Goal: Task Accomplishment & Management: Manage account settings

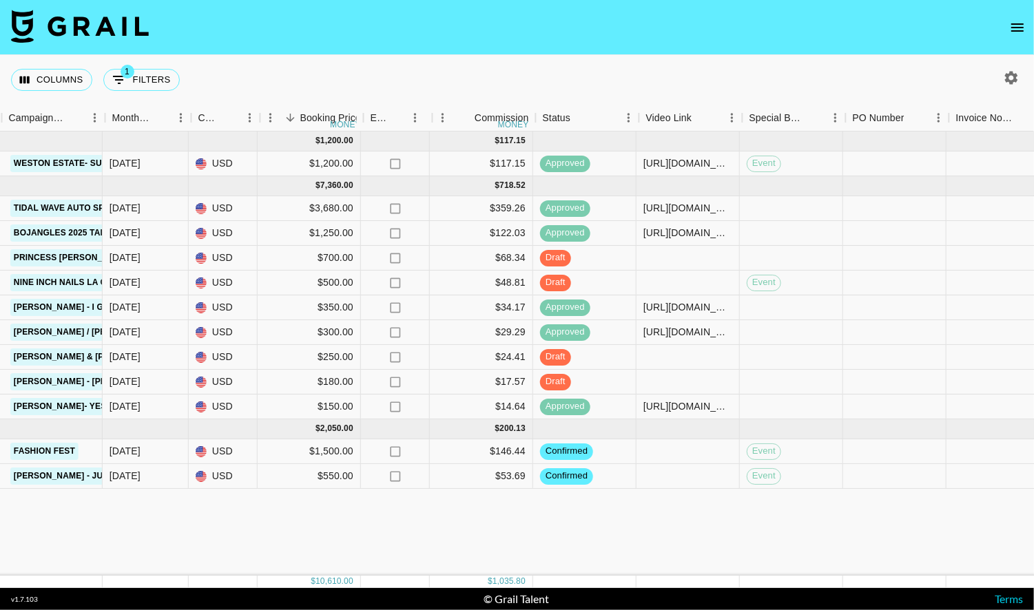
scroll to position [0, 667]
click at [673, 277] on div at bounding box center [686, 283] width 103 height 25
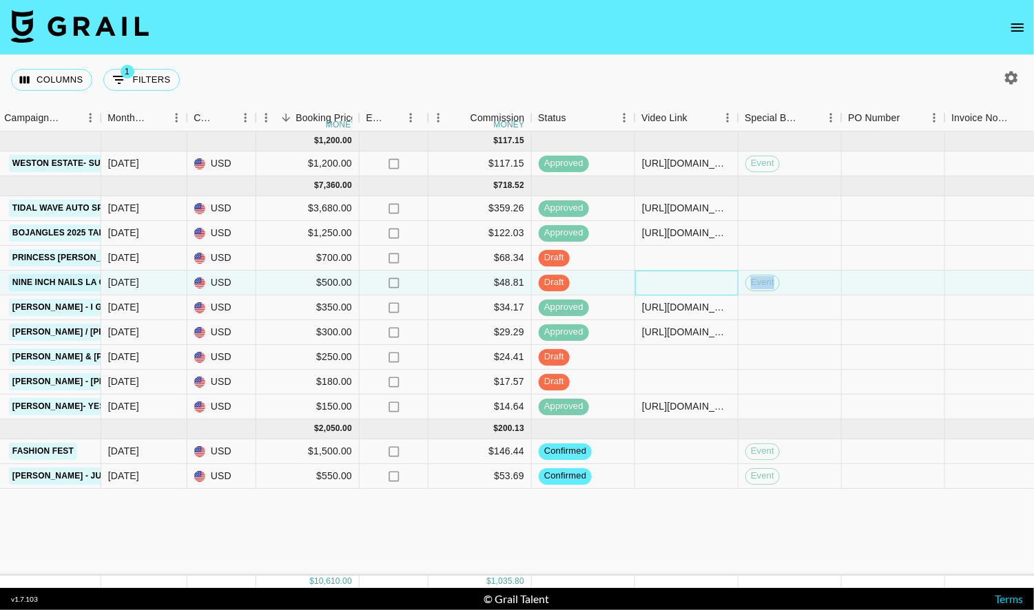
click at [673, 277] on div at bounding box center [686, 283] width 103 height 25
type input "https://www.tiktok.com/@bigkittyenergy/video/7553345874403839287?is_from_webapp…"
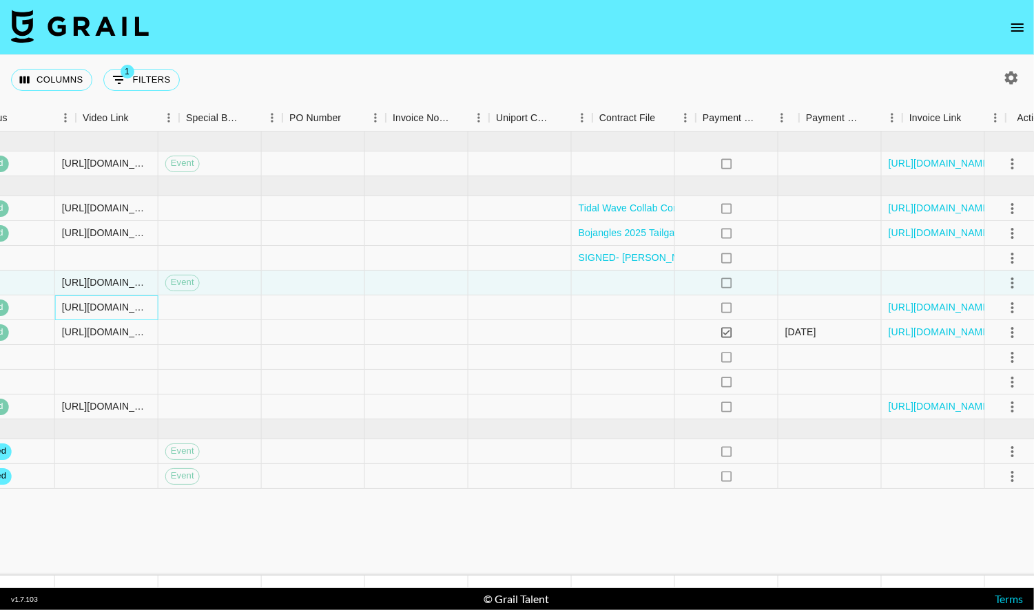
scroll to position [0, 1253]
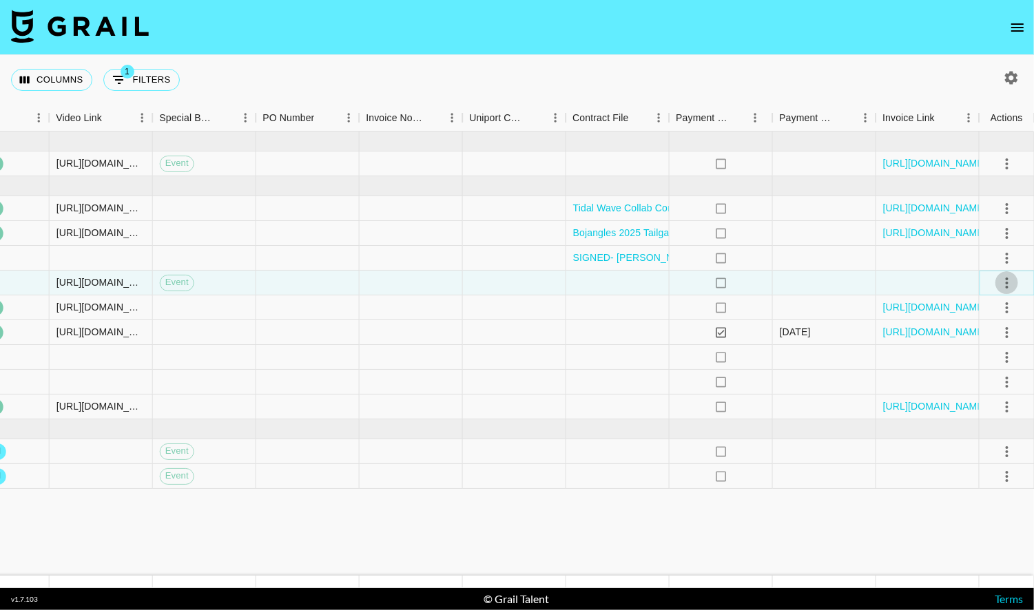
click at [1008, 280] on icon "select merge strategy" at bounding box center [1007, 283] width 17 height 17
click at [976, 413] on div "Approve" at bounding box center [977, 411] width 42 height 17
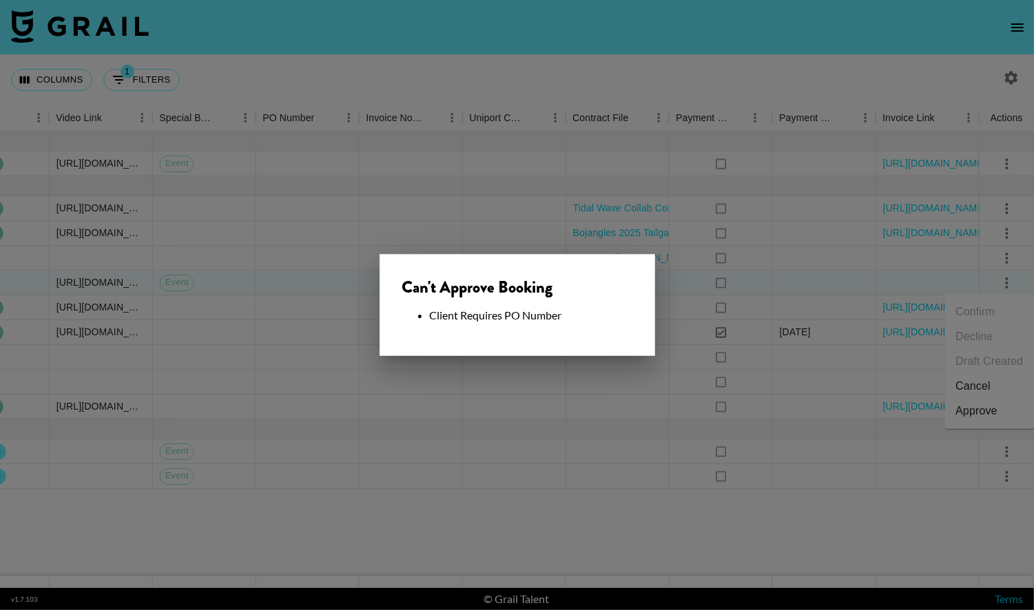
click at [644, 386] on div at bounding box center [517, 305] width 1034 height 610
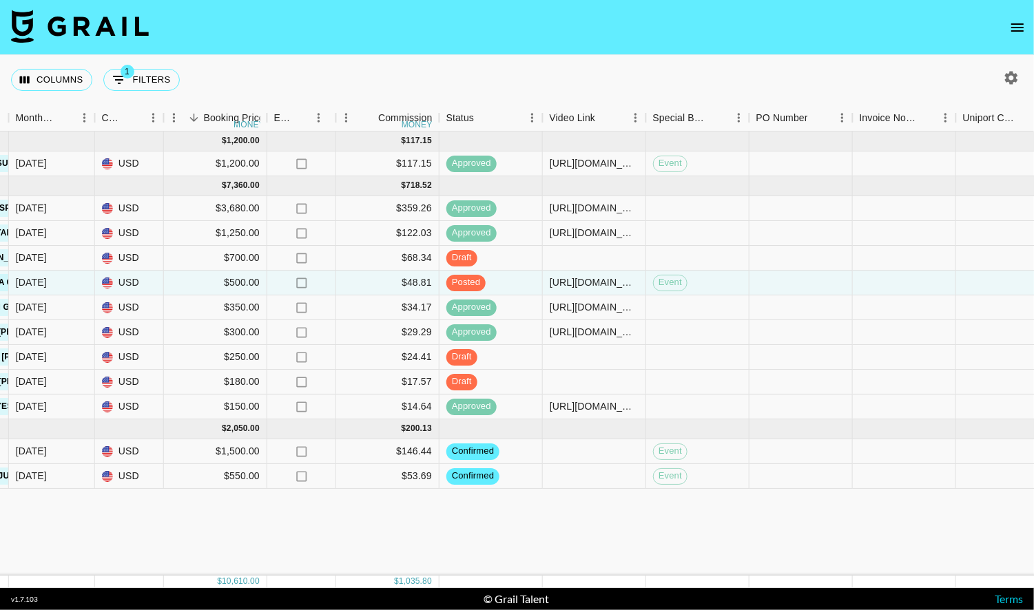
scroll to position [0, 766]
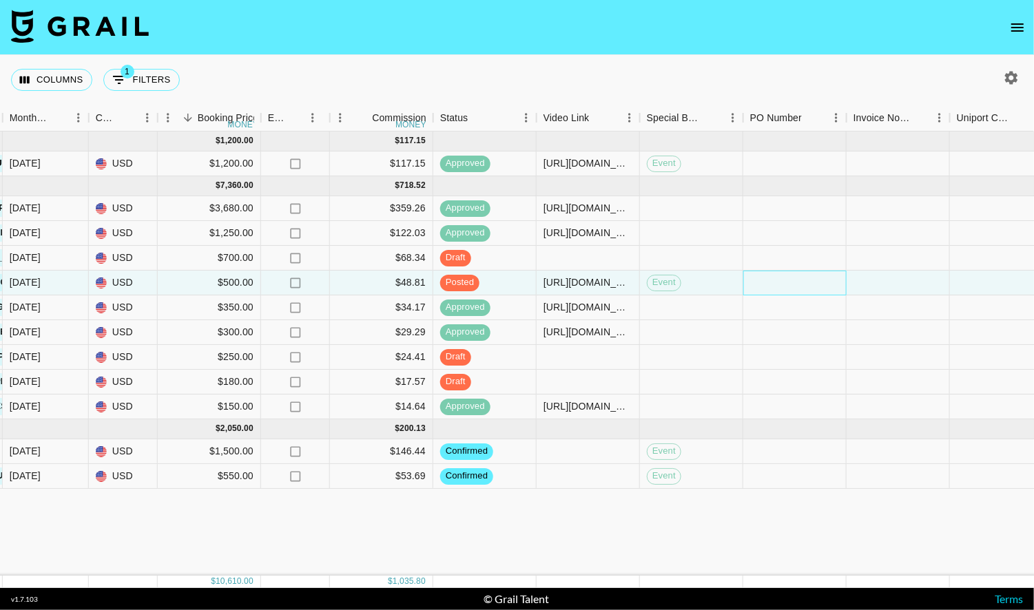
click at [767, 285] on div at bounding box center [794, 283] width 103 height 25
type input "Ehlm12K"
click at [869, 285] on div at bounding box center [898, 283] width 103 height 25
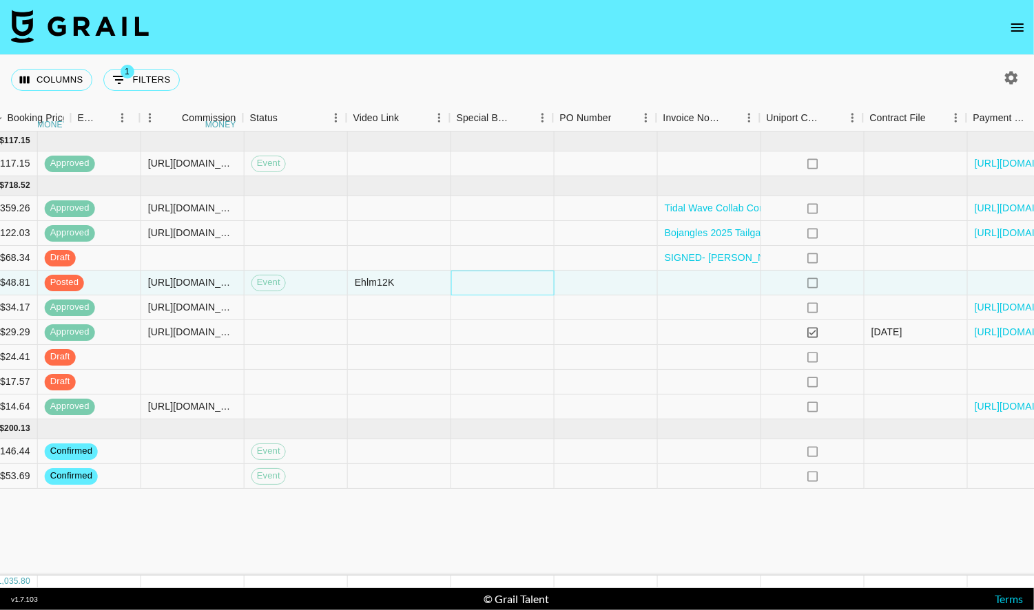
scroll to position [0, 1253]
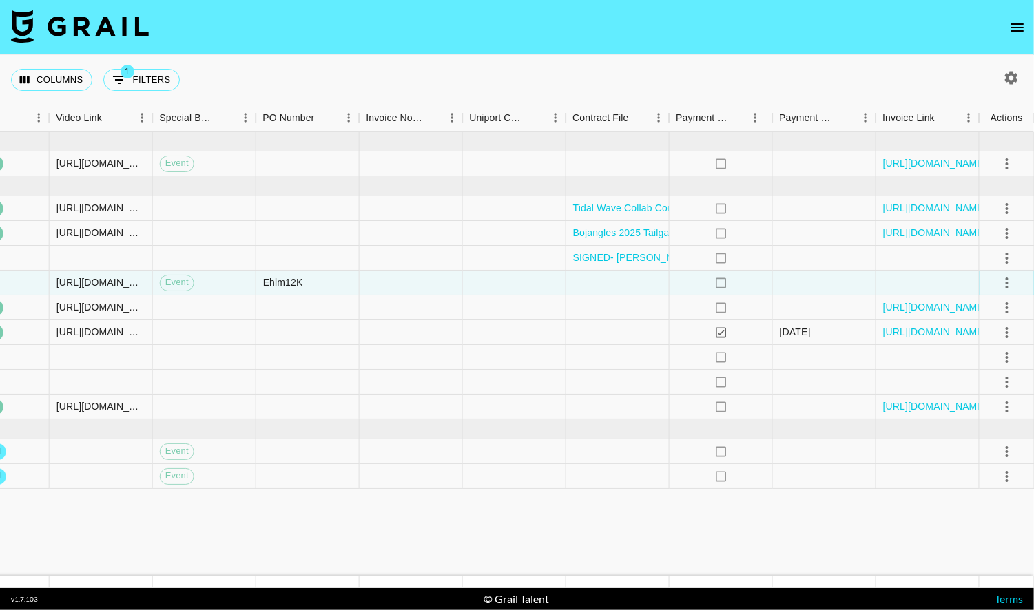
click at [1006, 282] on icon "select merge strategy" at bounding box center [1007, 283] width 3 height 11
click at [973, 403] on div "Approve" at bounding box center [977, 411] width 42 height 17
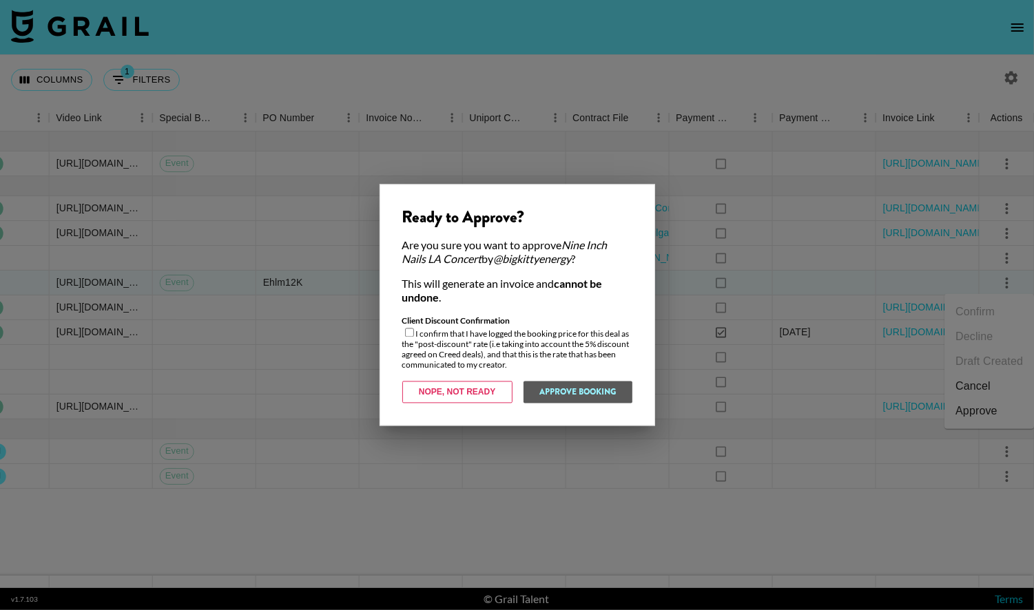
click at [407, 336] on input "checkbox" at bounding box center [409, 333] width 9 height 9
checkbox input "true"
click at [556, 390] on button "Approve Booking" at bounding box center [578, 393] width 110 height 22
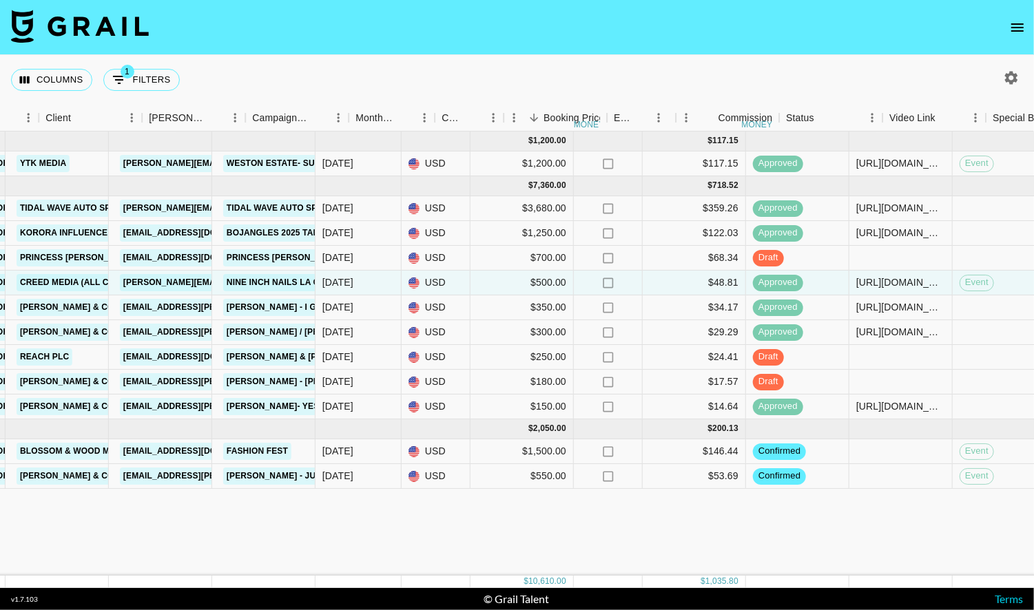
scroll to position [0, 0]
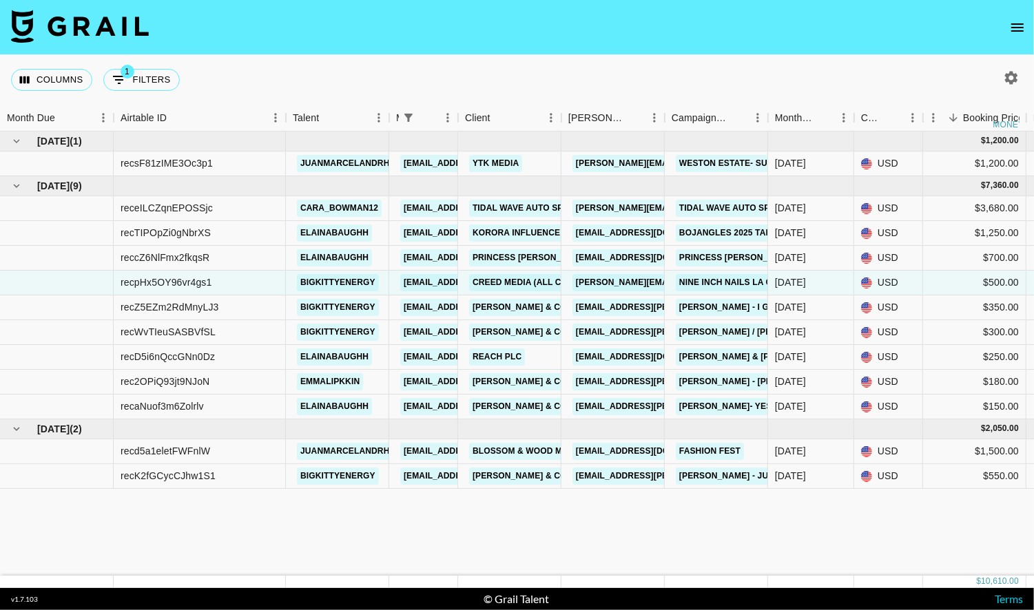
click at [1011, 29] on icon "open drawer" at bounding box center [1017, 27] width 17 height 17
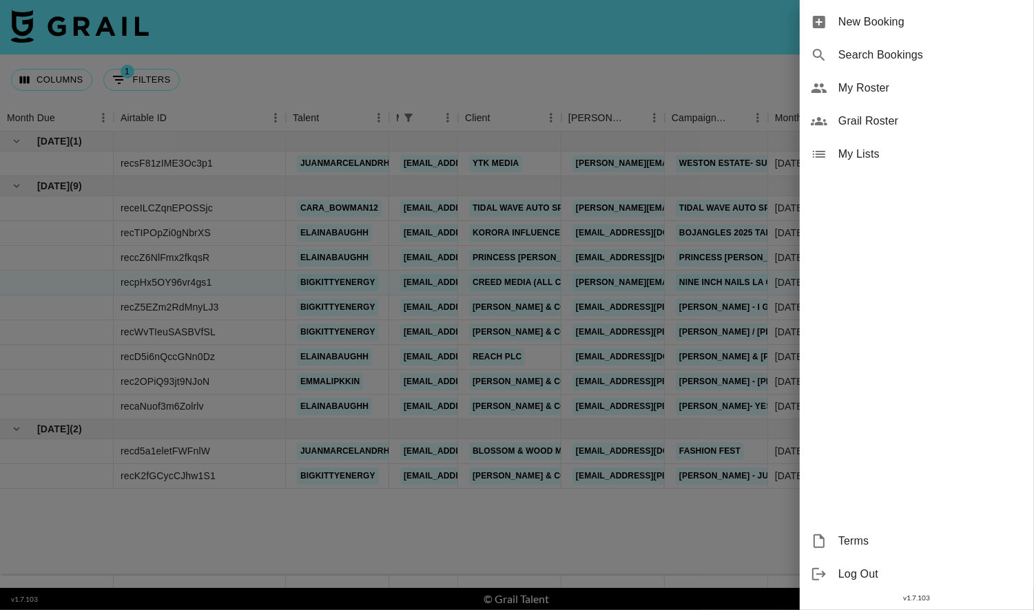
click at [937, 83] on span "My Roster" at bounding box center [931, 88] width 185 height 17
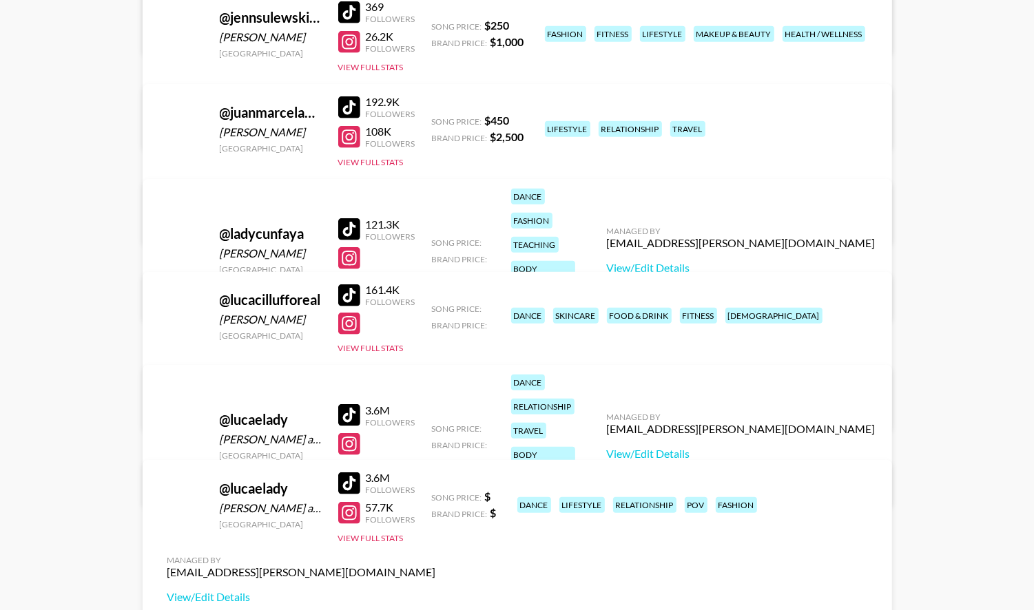
scroll to position [681, 0]
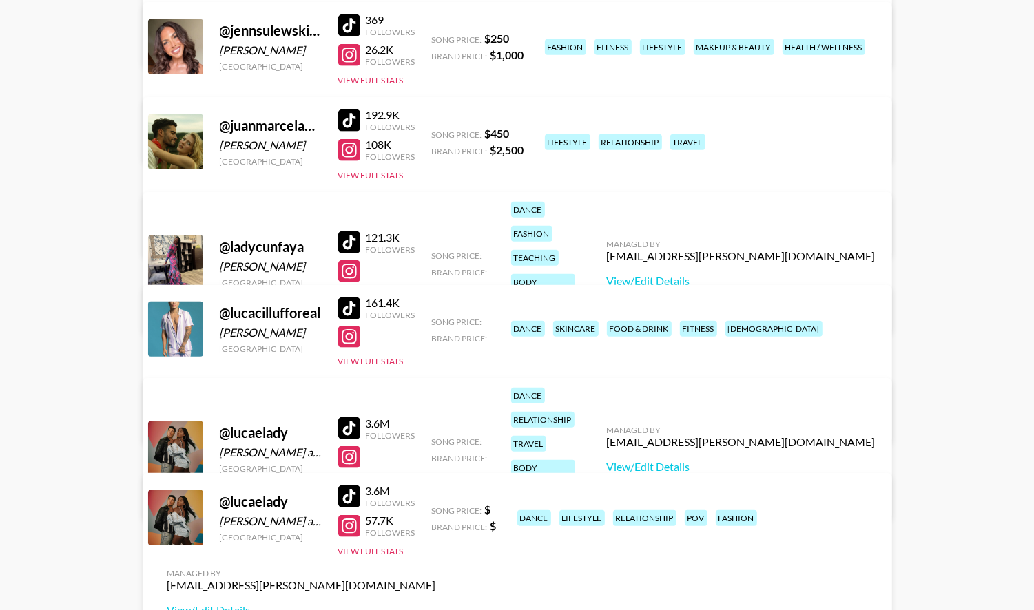
click at [352, 310] on div at bounding box center [349, 309] width 22 height 22
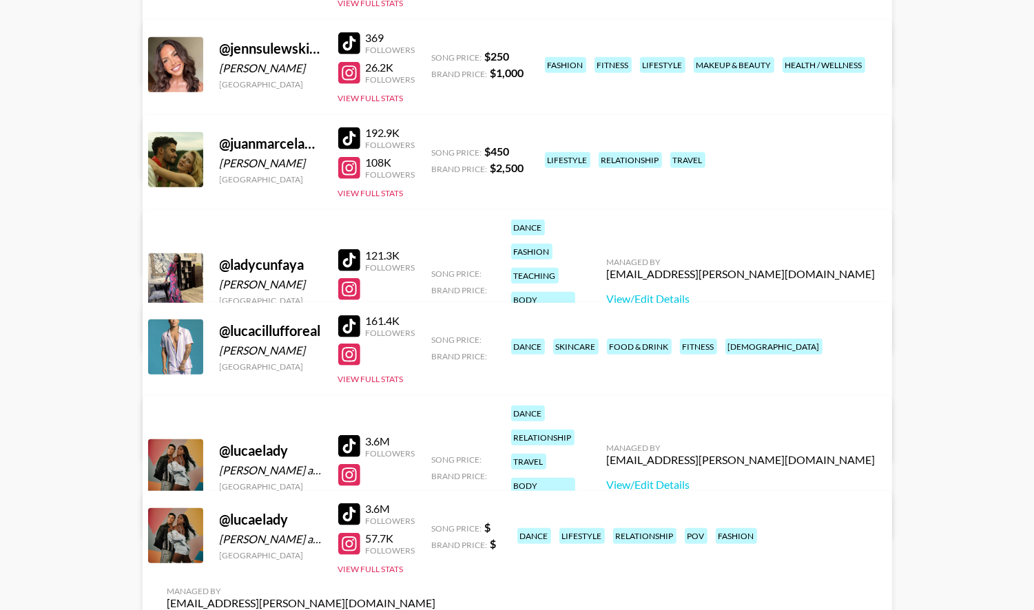
click at [347, 249] on div at bounding box center [349, 260] width 22 height 22
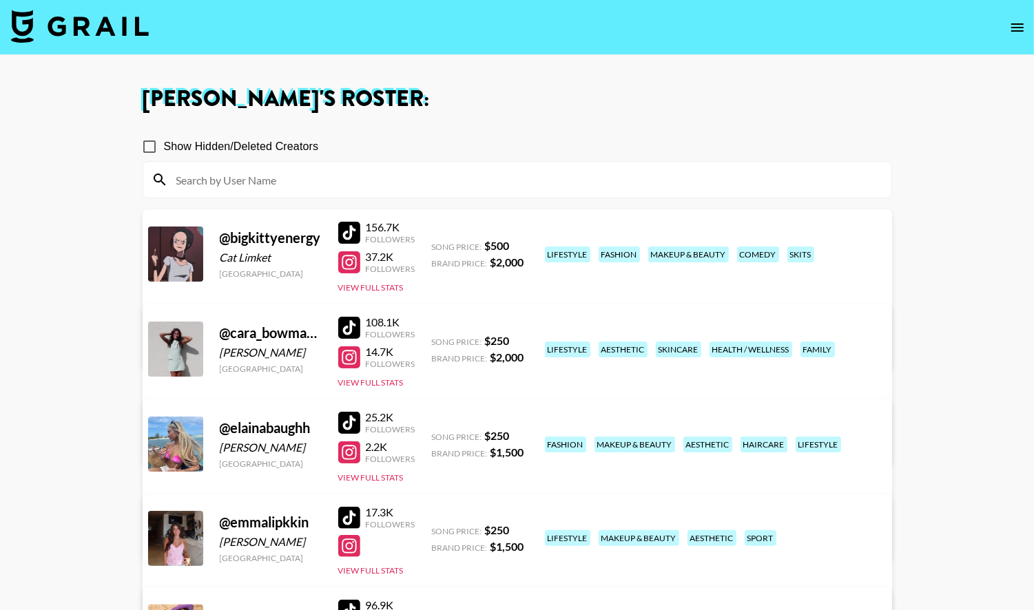
click at [129, 32] on img at bounding box center [80, 26] width 138 height 33
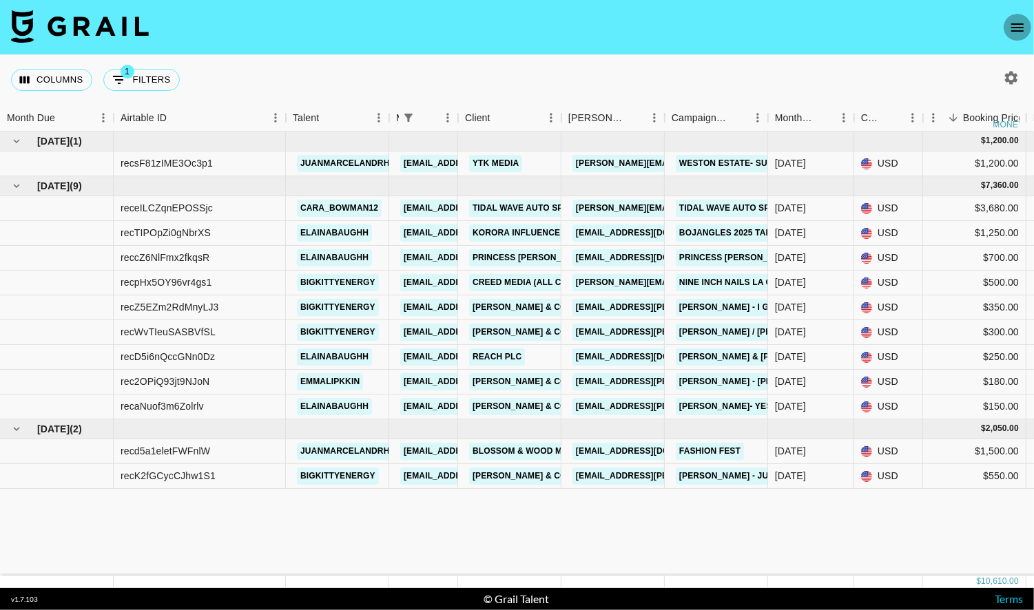
click at [1011, 30] on icon "open drawer" at bounding box center [1017, 27] width 17 height 17
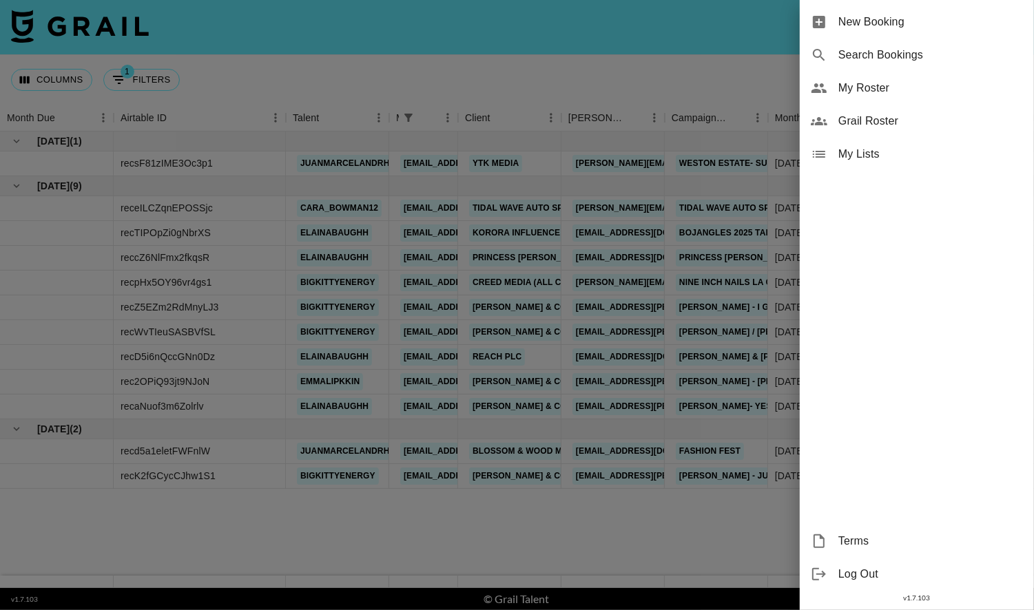
click at [927, 92] on span "My Roster" at bounding box center [931, 88] width 185 height 17
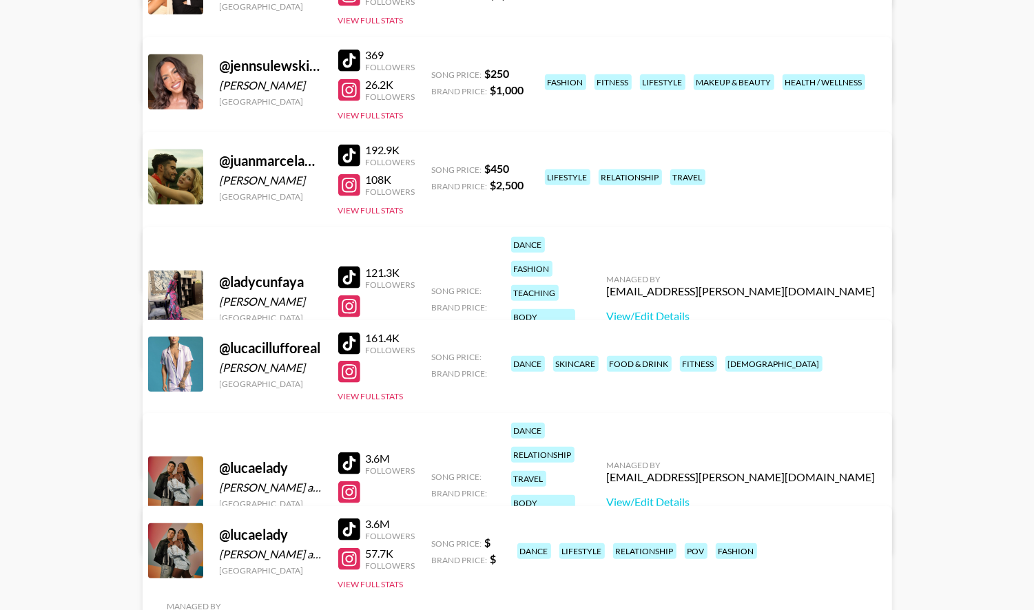
scroll to position [649, 0]
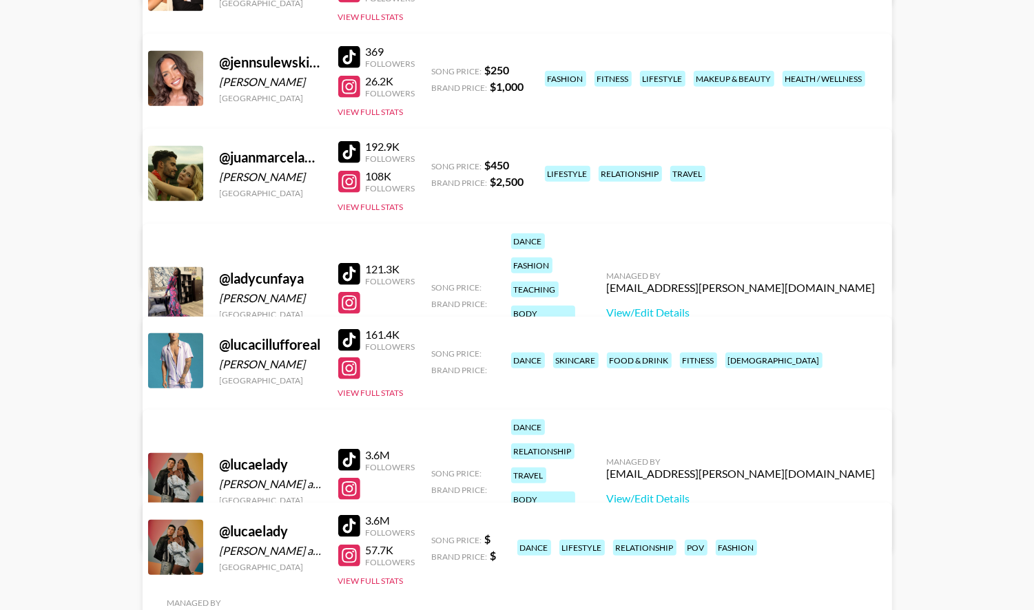
click at [436, 445] on link "View/Edit Details" at bounding box center [301, 452] width 269 height 14
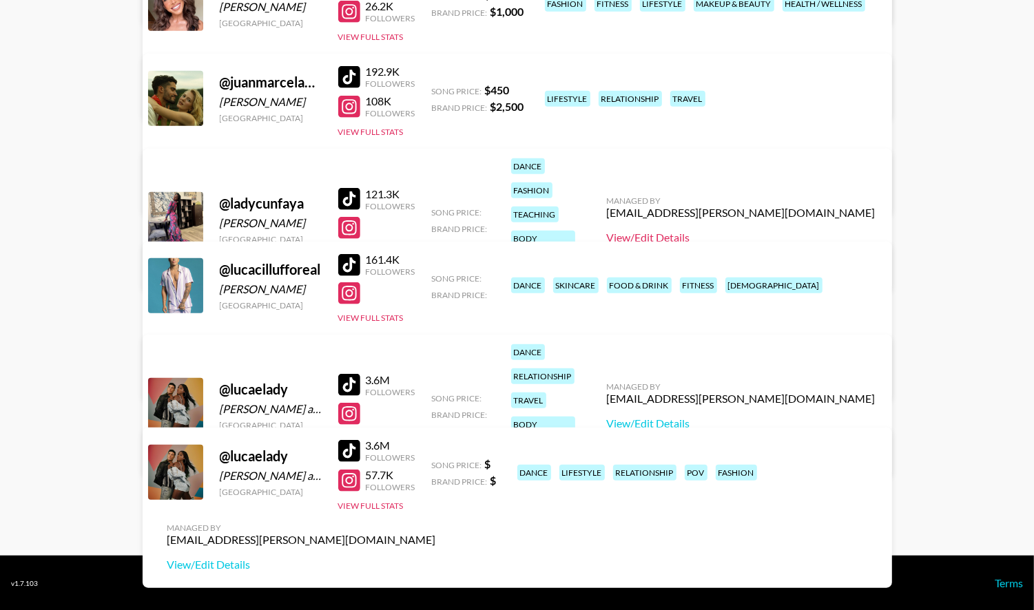
click at [777, 231] on link "View/Edit Details" at bounding box center [741, 238] width 269 height 14
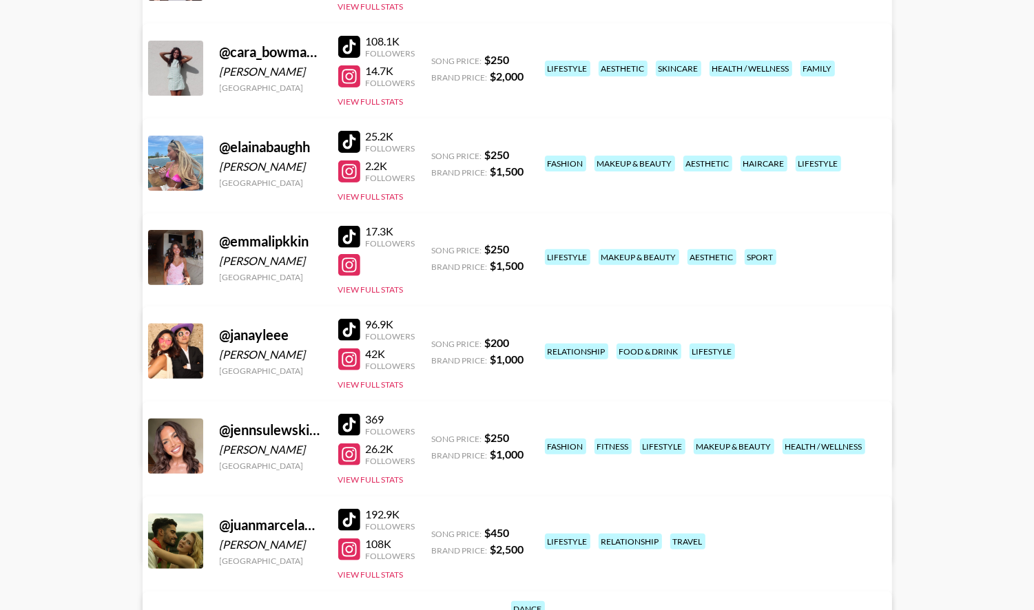
scroll to position [0, 0]
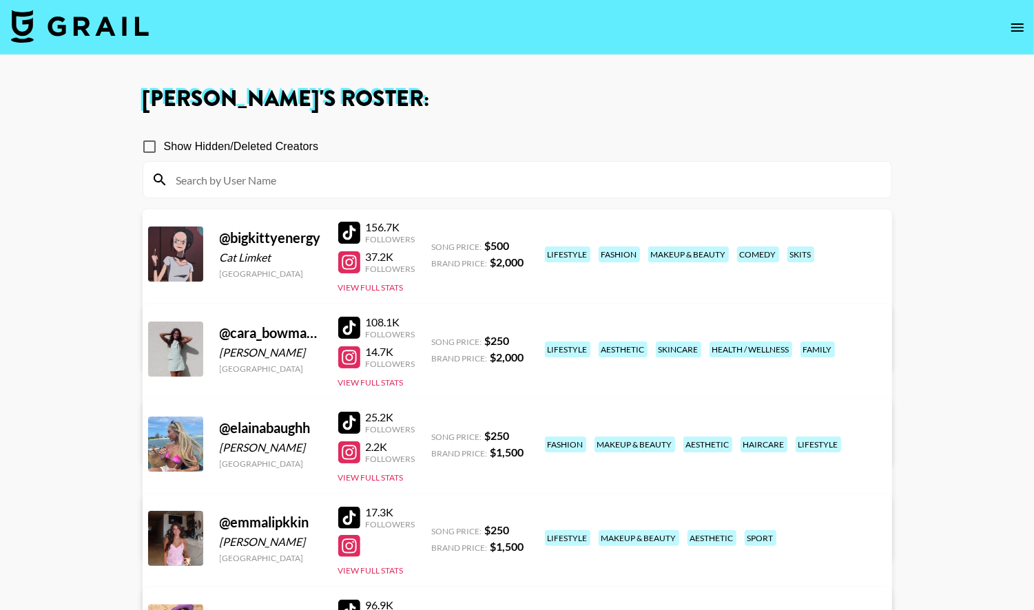
click at [146, 34] on img at bounding box center [80, 26] width 138 height 33
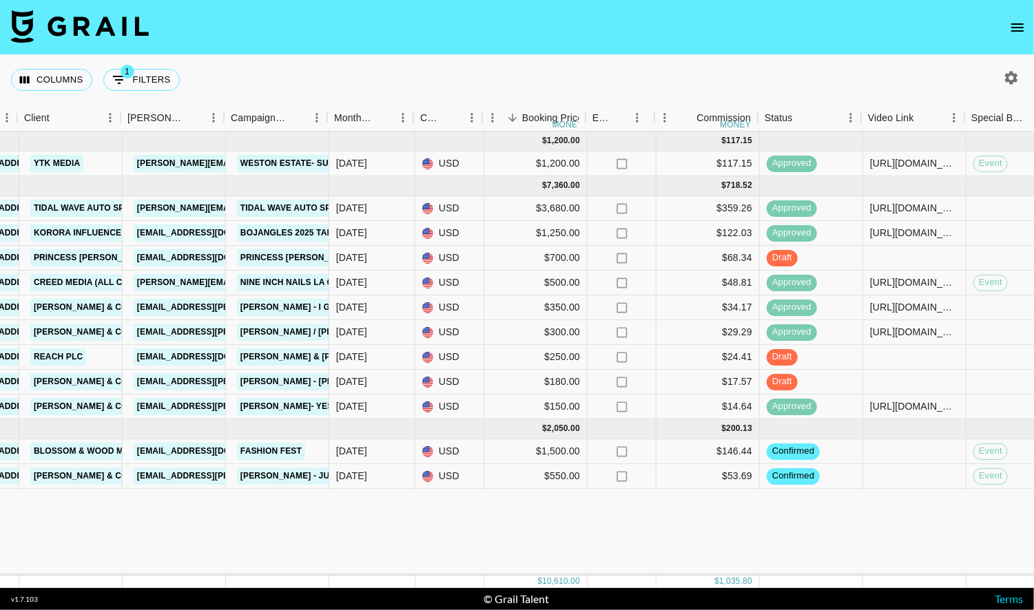
scroll to position [0, 438]
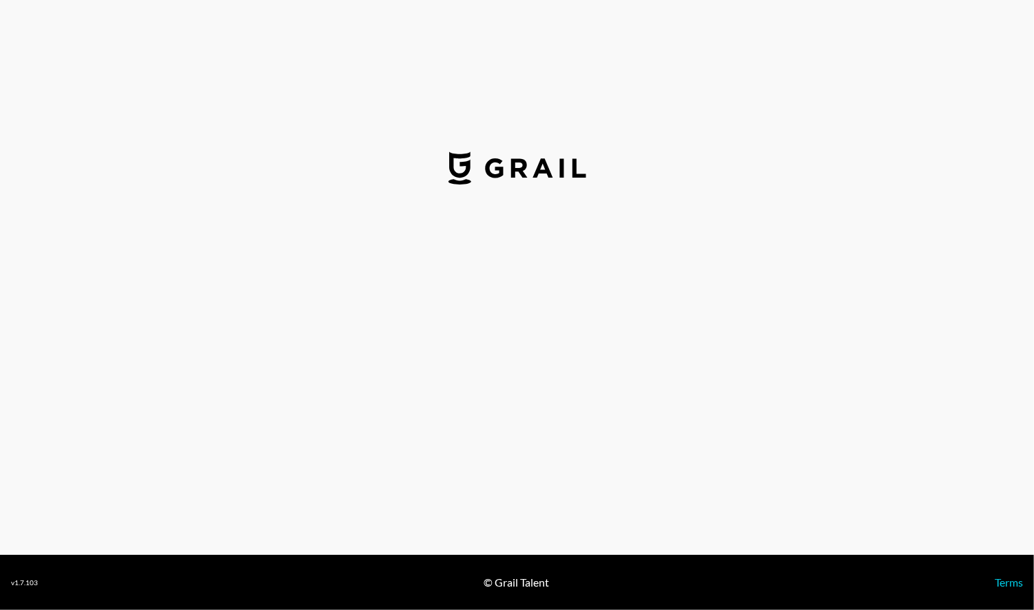
select select "USD"
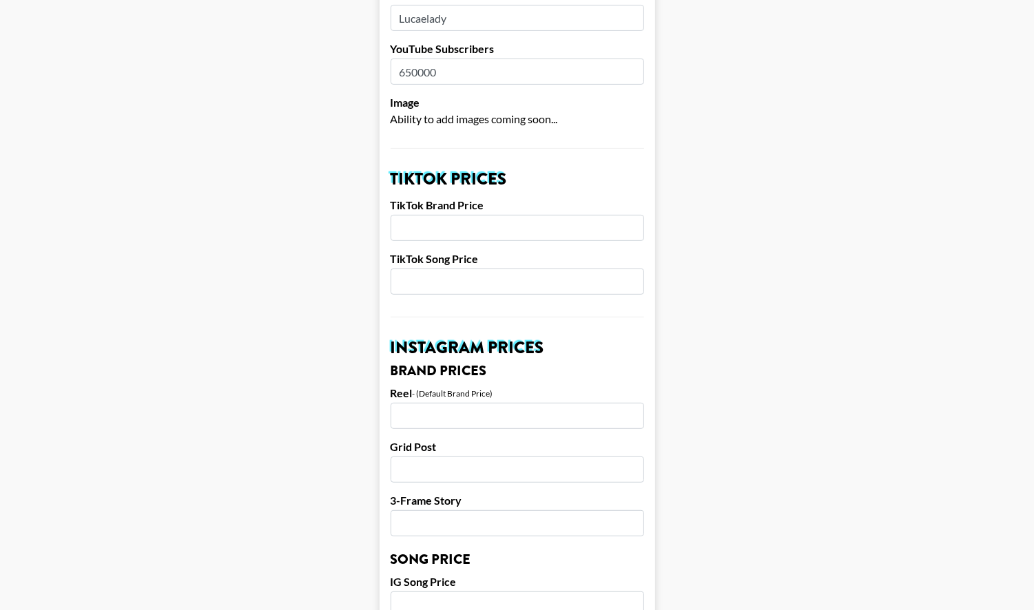
scroll to position [356, 0]
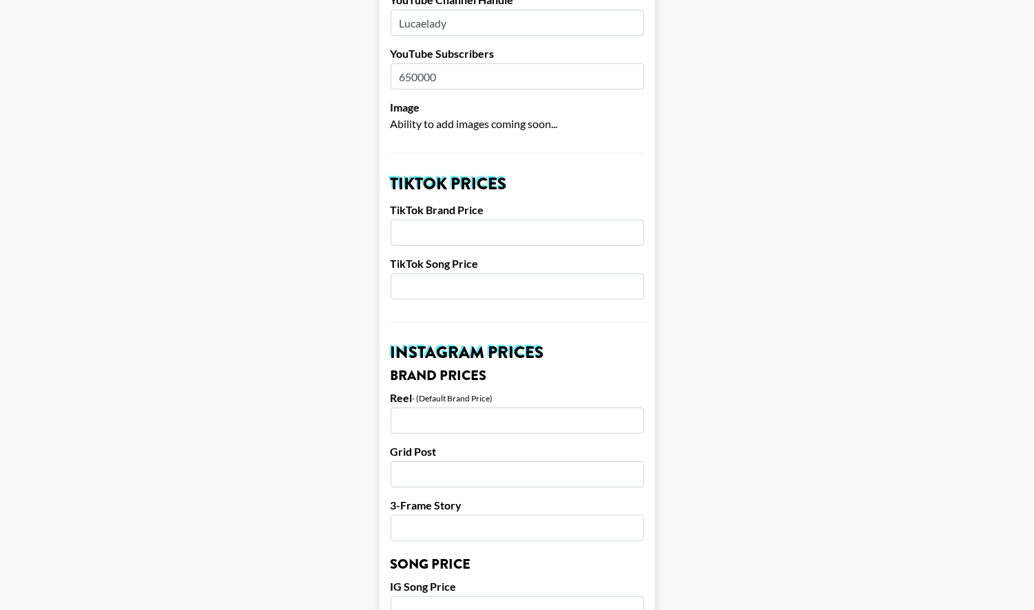
click at [493, 274] on input "number" at bounding box center [518, 287] width 254 height 26
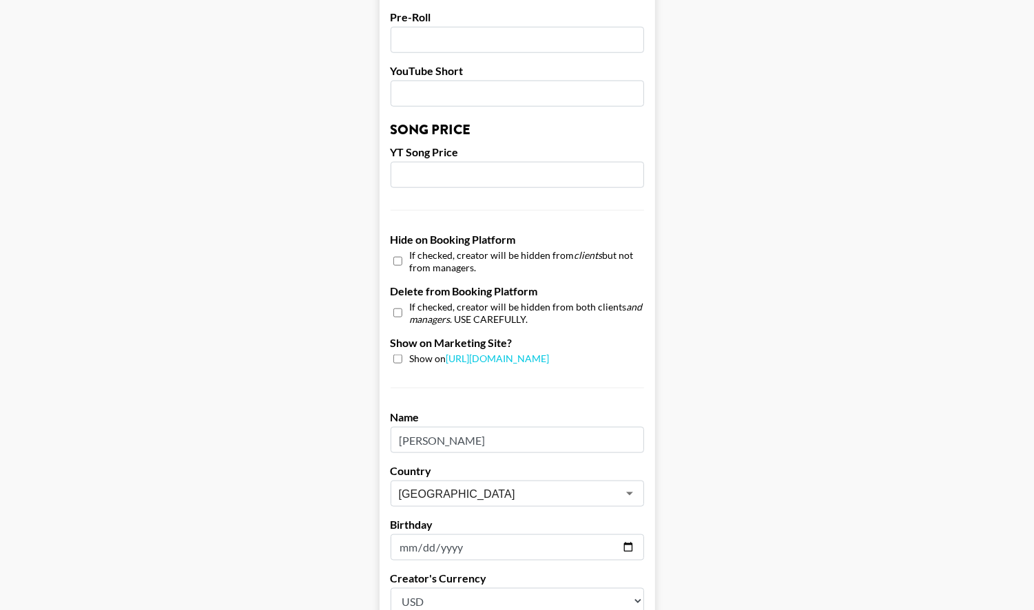
scroll to position [1256, 0]
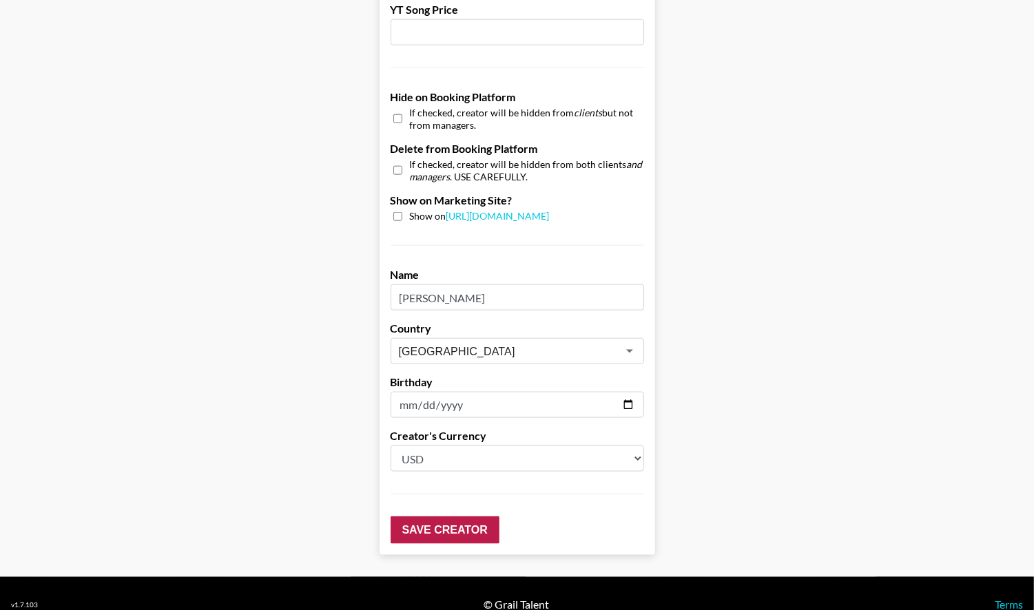
type input "250"
click at [473, 517] on input "Save Creator" at bounding box center [445, 531] width 109 height 28
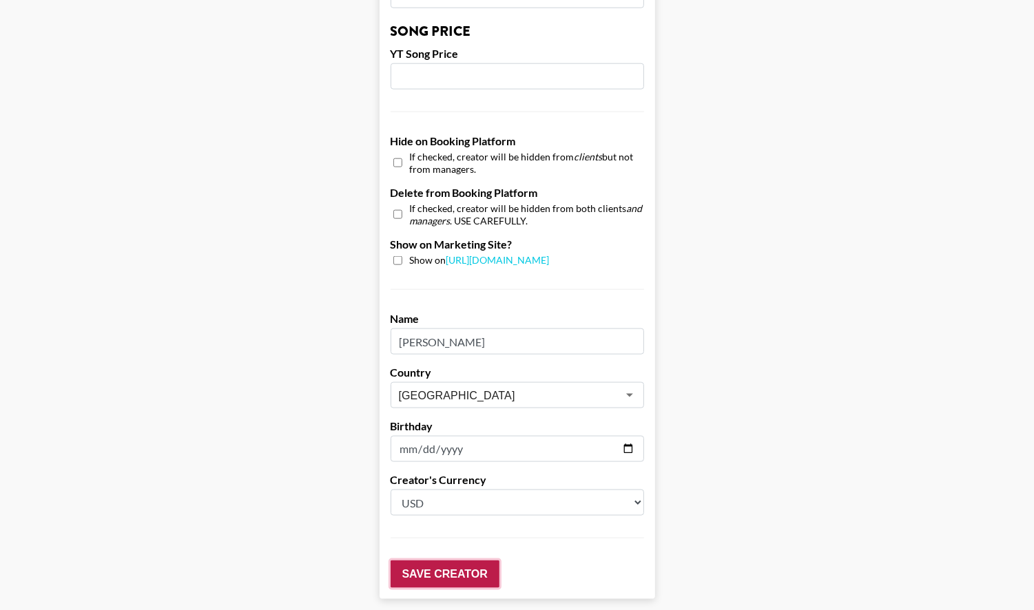
scroll to position [1300, 0]
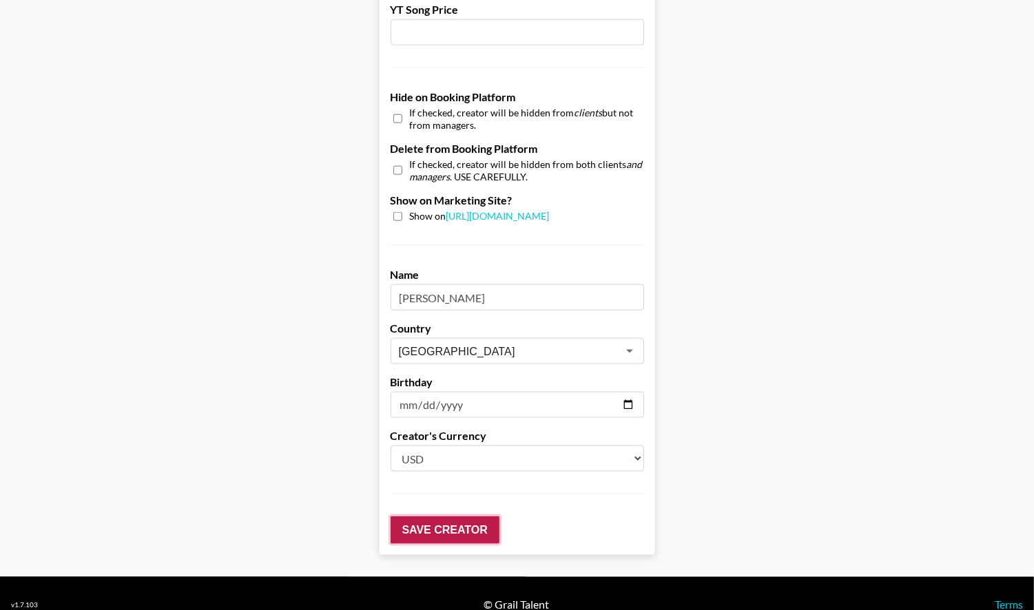
click at [429, 517] on input "Save Creator" at bounding box center [445, 531] width 109 height 28
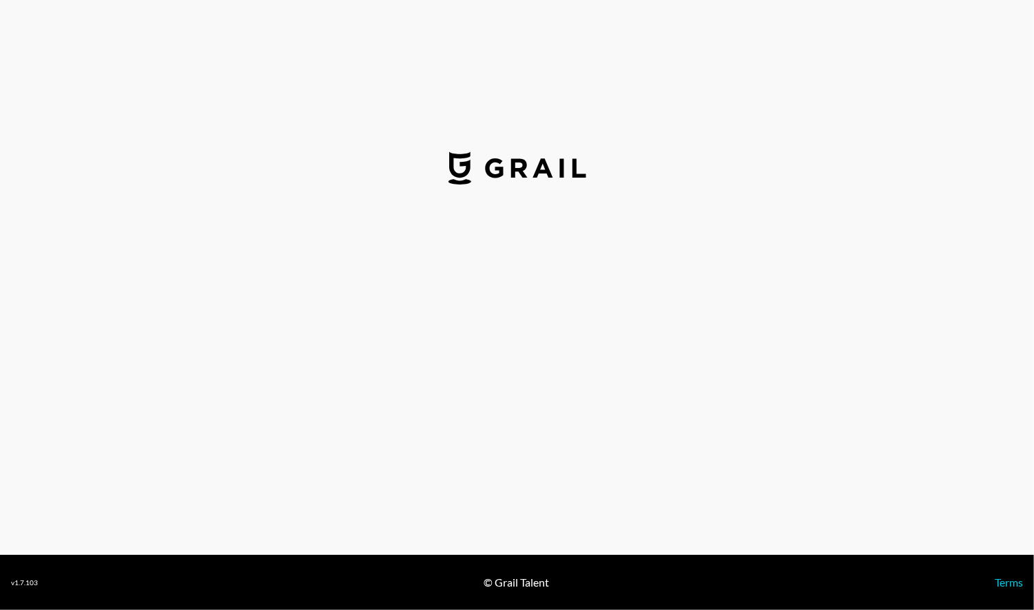
select select "USD"
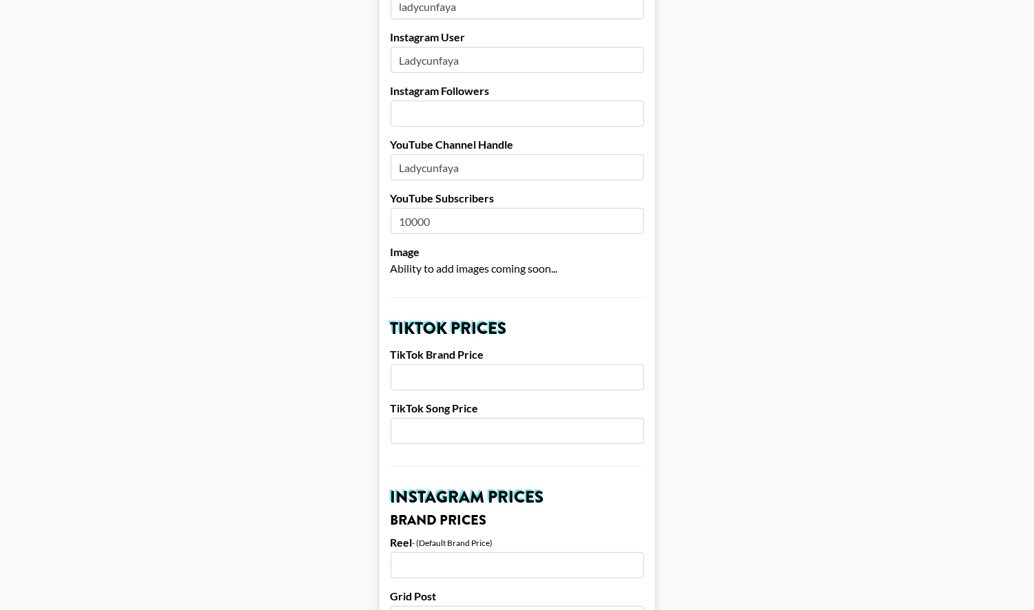
scroll to position [219, 0]
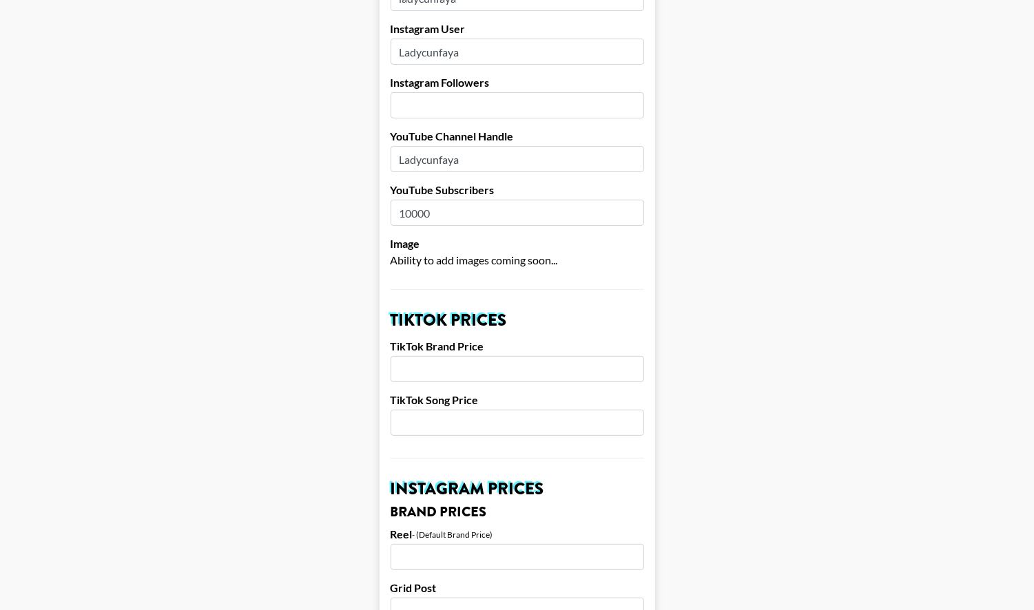
click at [581, 410] on input "number" at bounding box center [518, 423] width 254 height 26
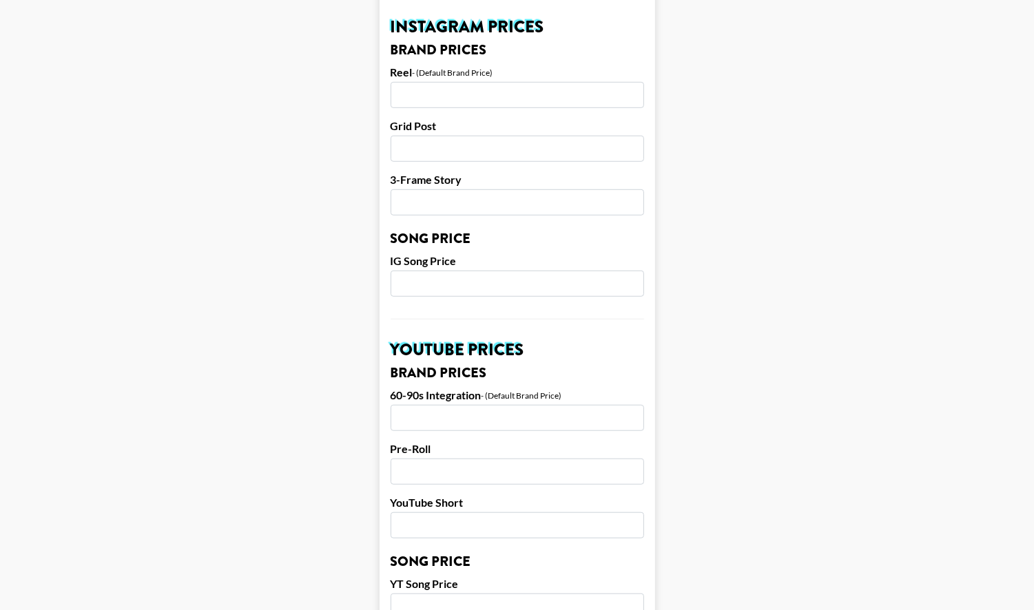
scroll to position [1256, 0]
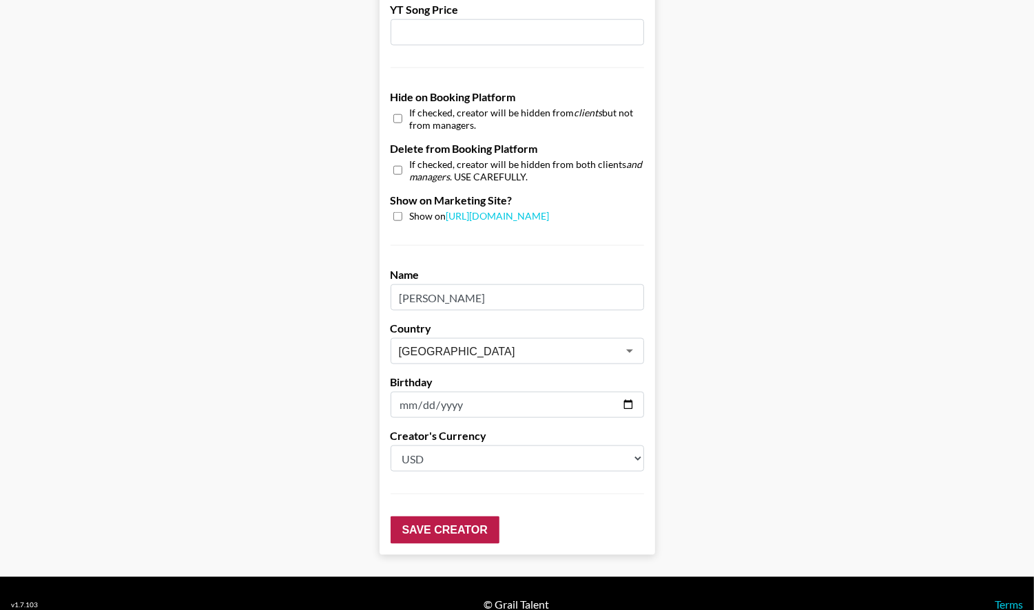
type input "200"
click at [482, 517] on input "Save Creator" at bounding box center [445, 531] width 109 height 28
